Goal: Navigation & Orientation: Find specific page/section

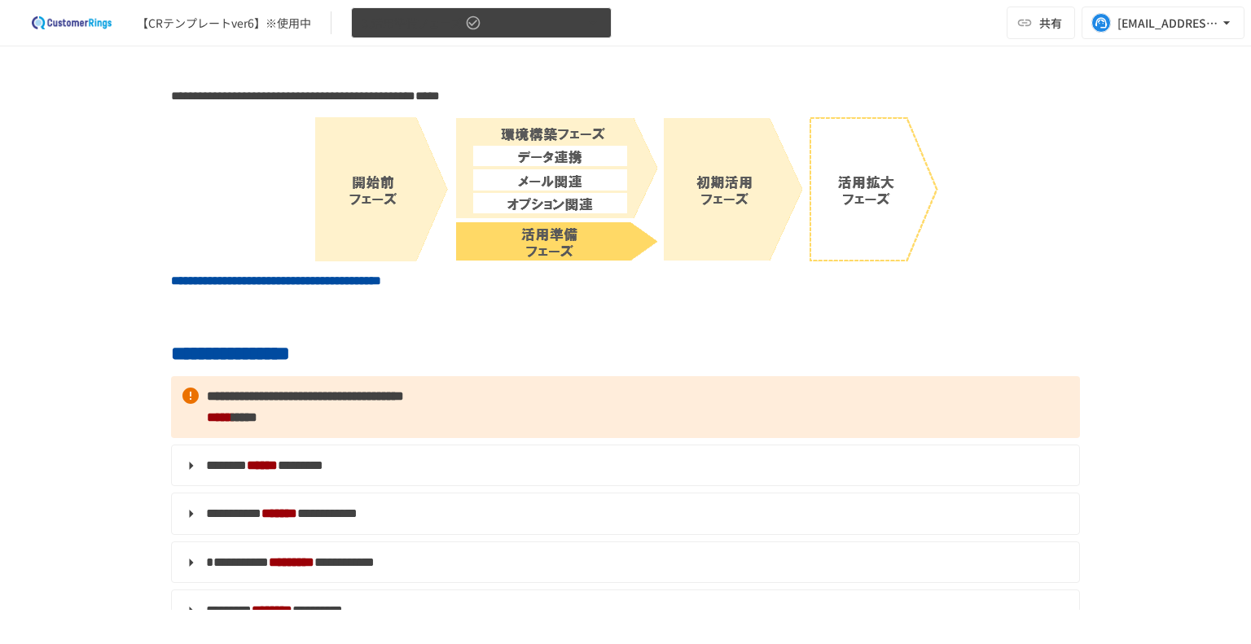
click at [499, 15] on button "3.活用準備フェーズ" at bounding box center [481, 23] width 261 height 32
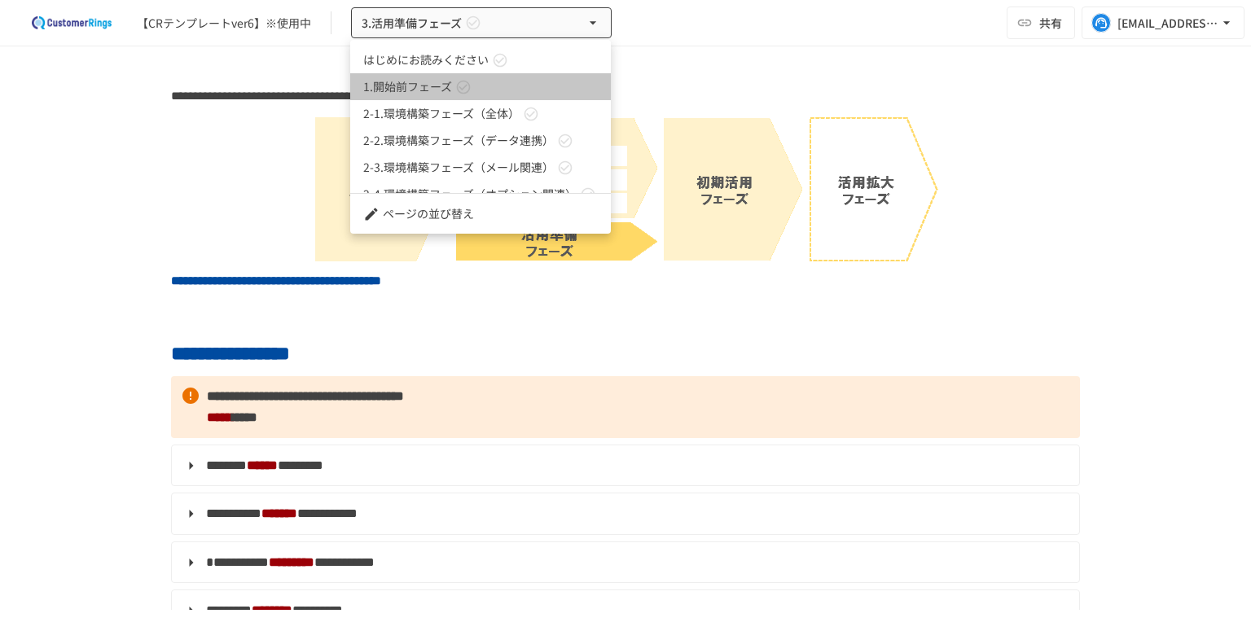
click at [466, 84] on icon at bounding box center [464, 87] width 14 height 14
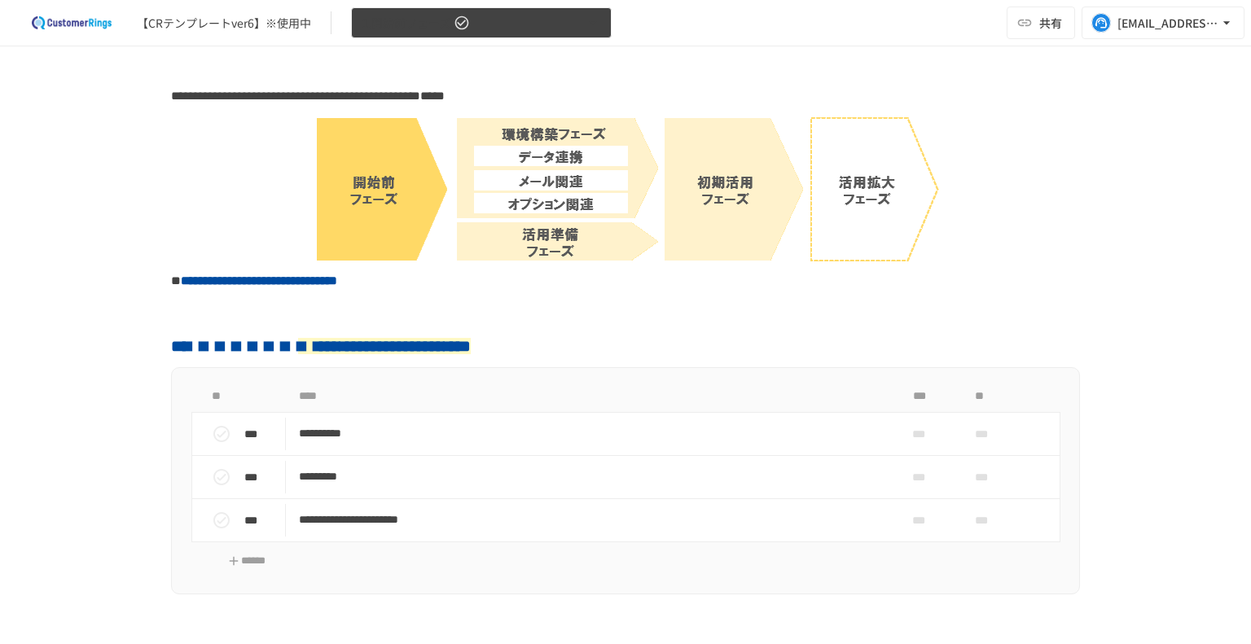
click at [435, 26] on span "1.開始前フェーズ" at bounding box center [406, 23] width 89 height 20
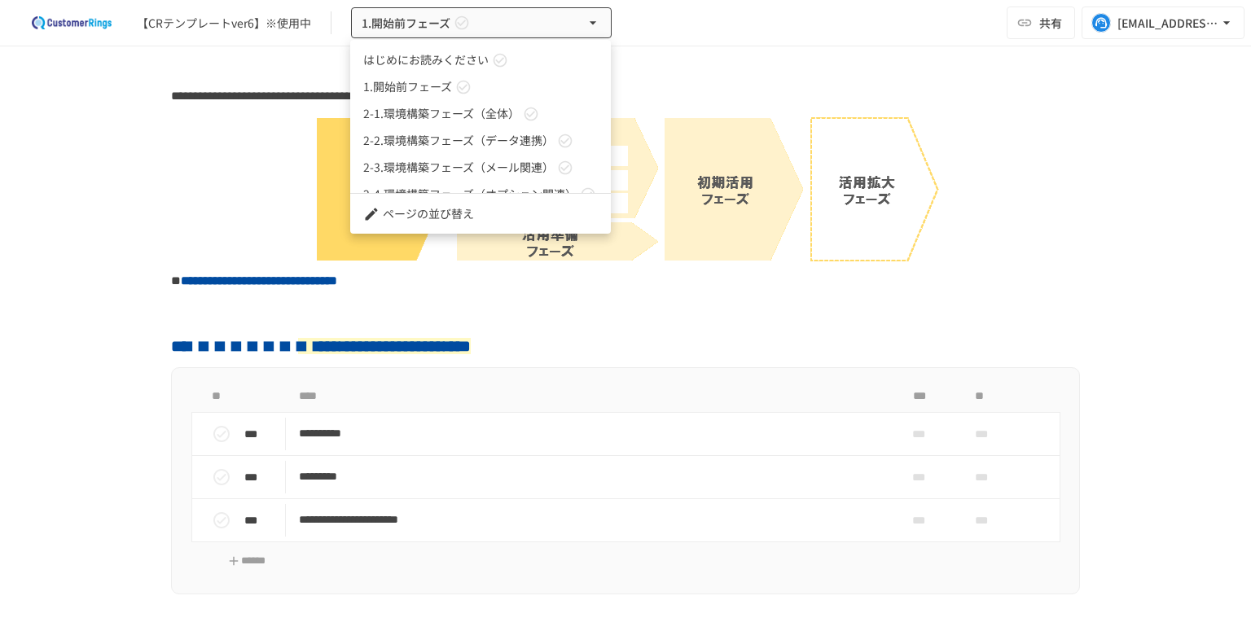
click at [425, 125] on link "2-1.環境構築フェーズ（全体）" at bounding box center [480, 113] width 261 height 27
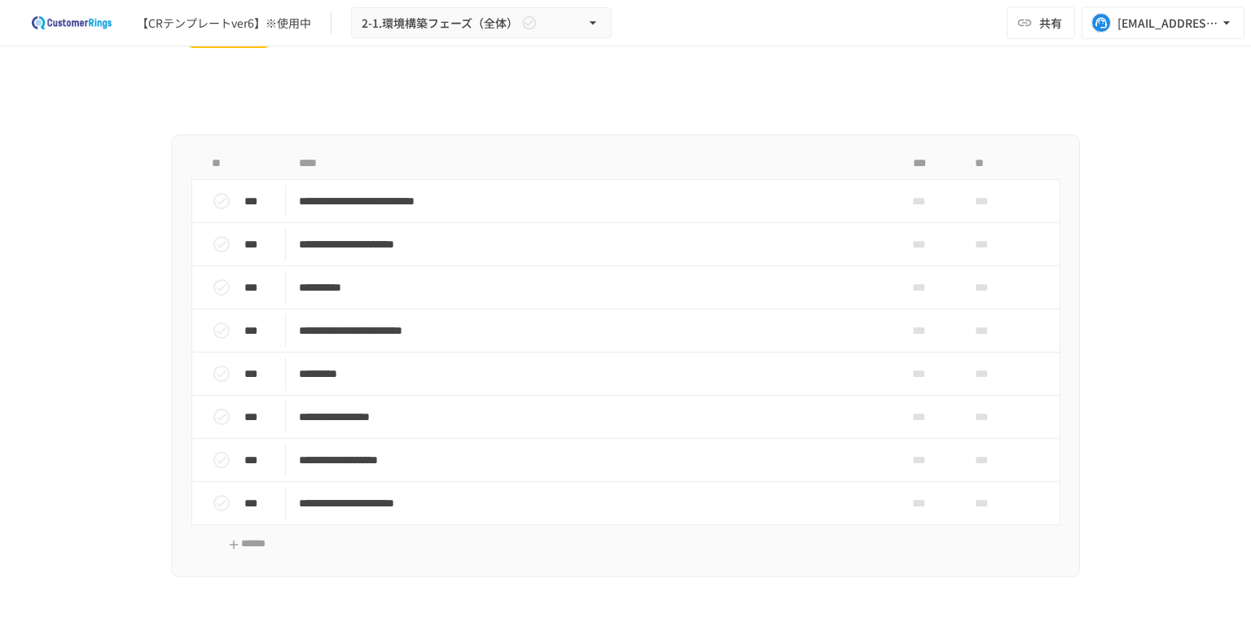
scroll to position [1385, 0]
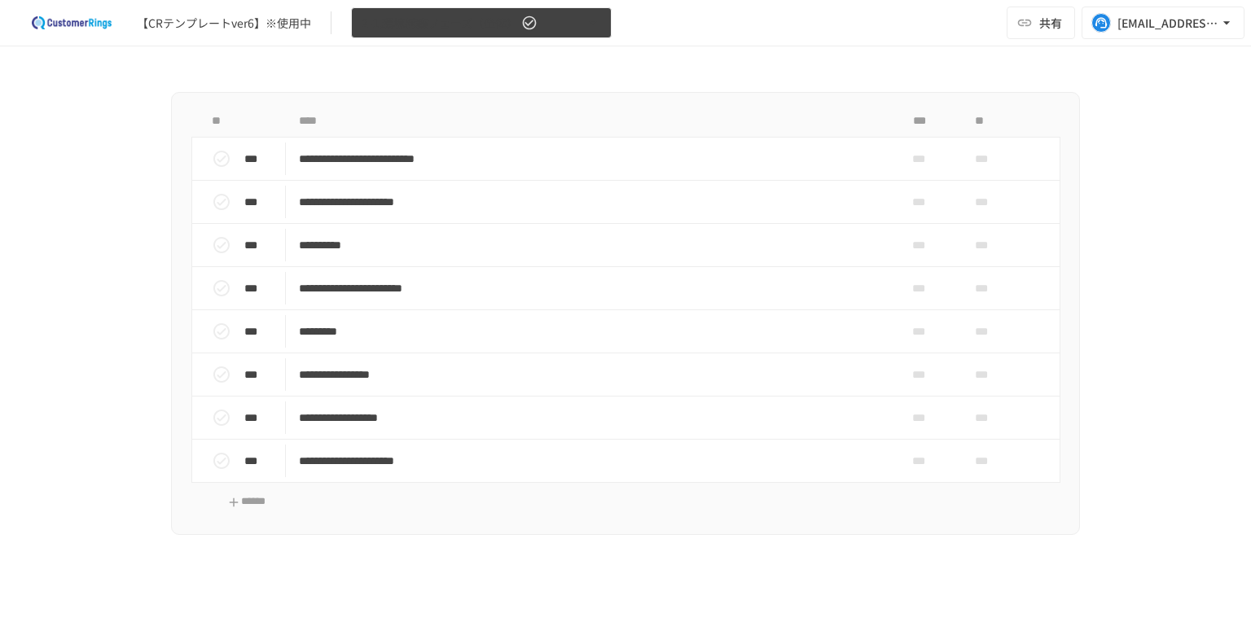
click at [456, 23] on span "2-1.環境構築フェーズ（全体）" at bounding box center [440, 23] width 156 height 20
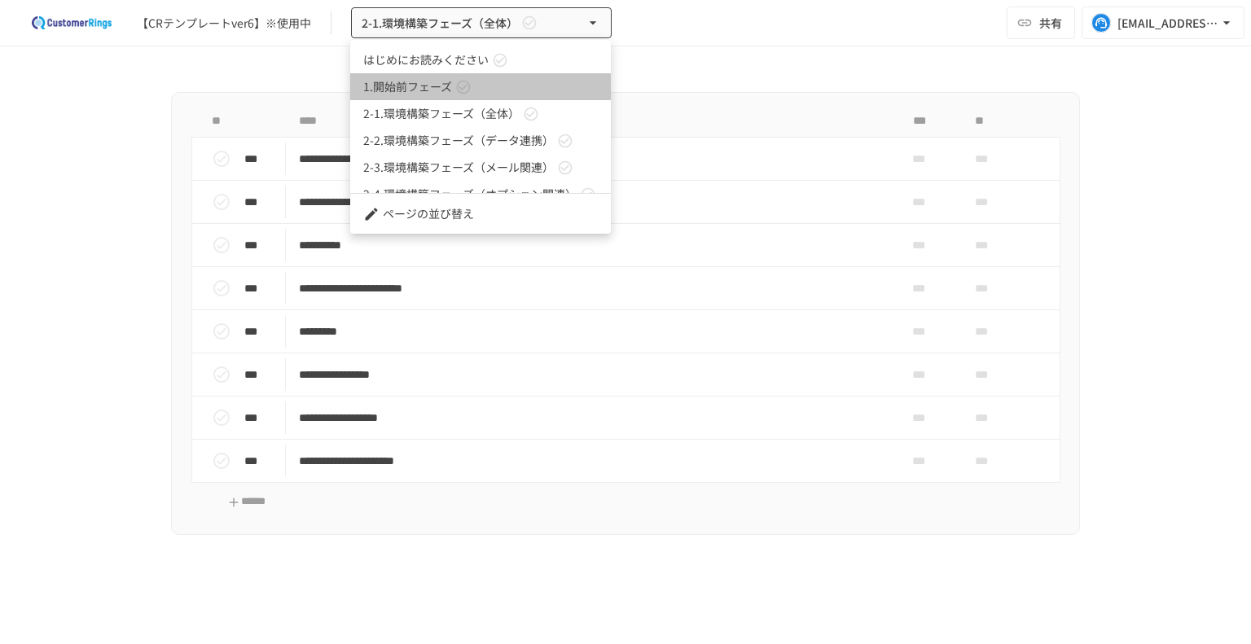
click at [437, 76] on link "1.開始前フェーズ" at bounding box center [480, 86] width 261 height 27
